Goal: Information Seeking & Learning: Learn about a topic

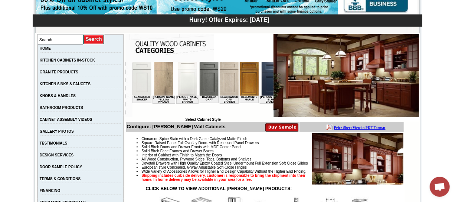
scroll to position [67, 0]
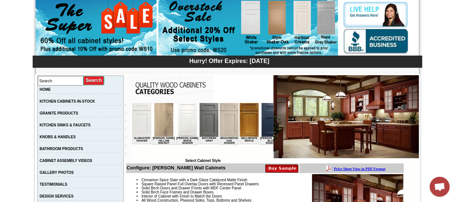
click at [162, 117] on img at bounding box center [163, 120] width 19 height 34
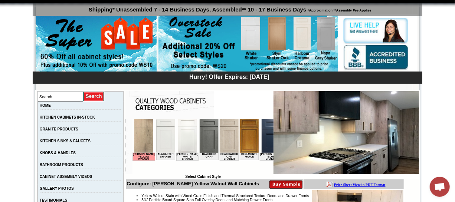
scroll to position [67, 0]
